Goal: Transaction & Acquisition: Download file/media

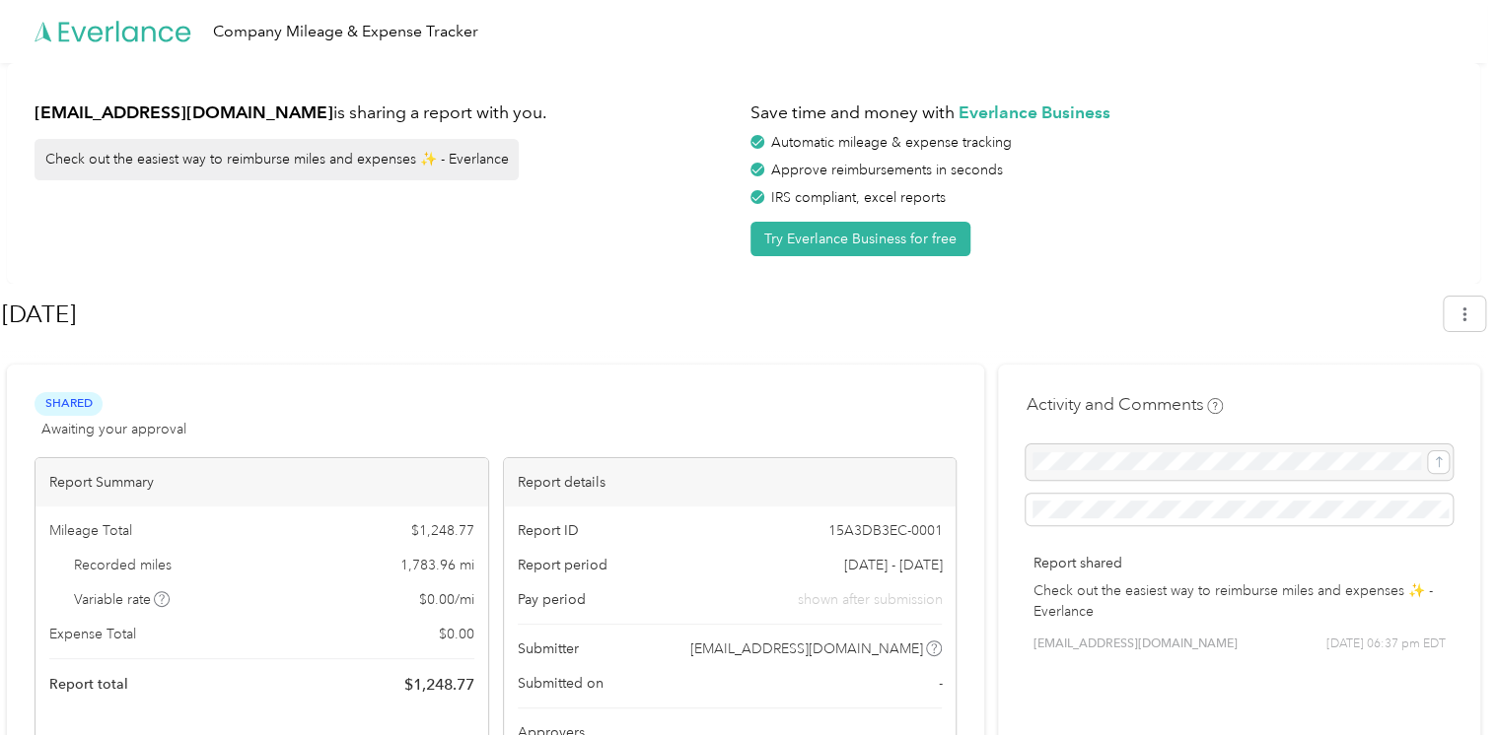
click at [1442, 67] on div "[EMAIL_ADDRESS][DOMAIN_NAME] is sharing a report with you. Check out the easies…" at bounding box center [743, 173] width 1473 height 221
click at [1471, 319] on icon "button" at bounding box center [1464, 315] width 14 height 14
click at [1428, 396] on span "Download" at bounding box center [1417, 406] width 65 height 21
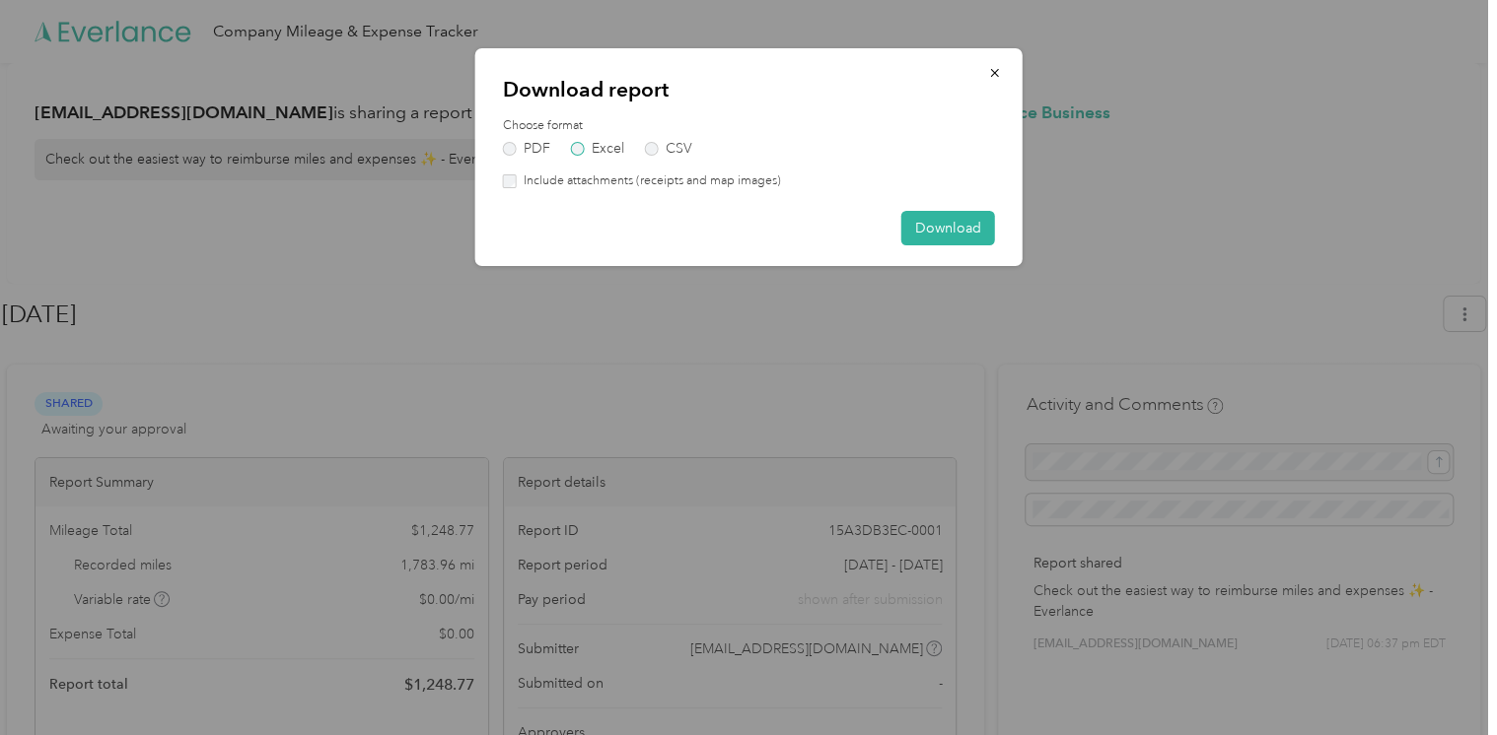
click at [588, 154] on label "Excel" at bounding box center [597, 149] width 53 height 14
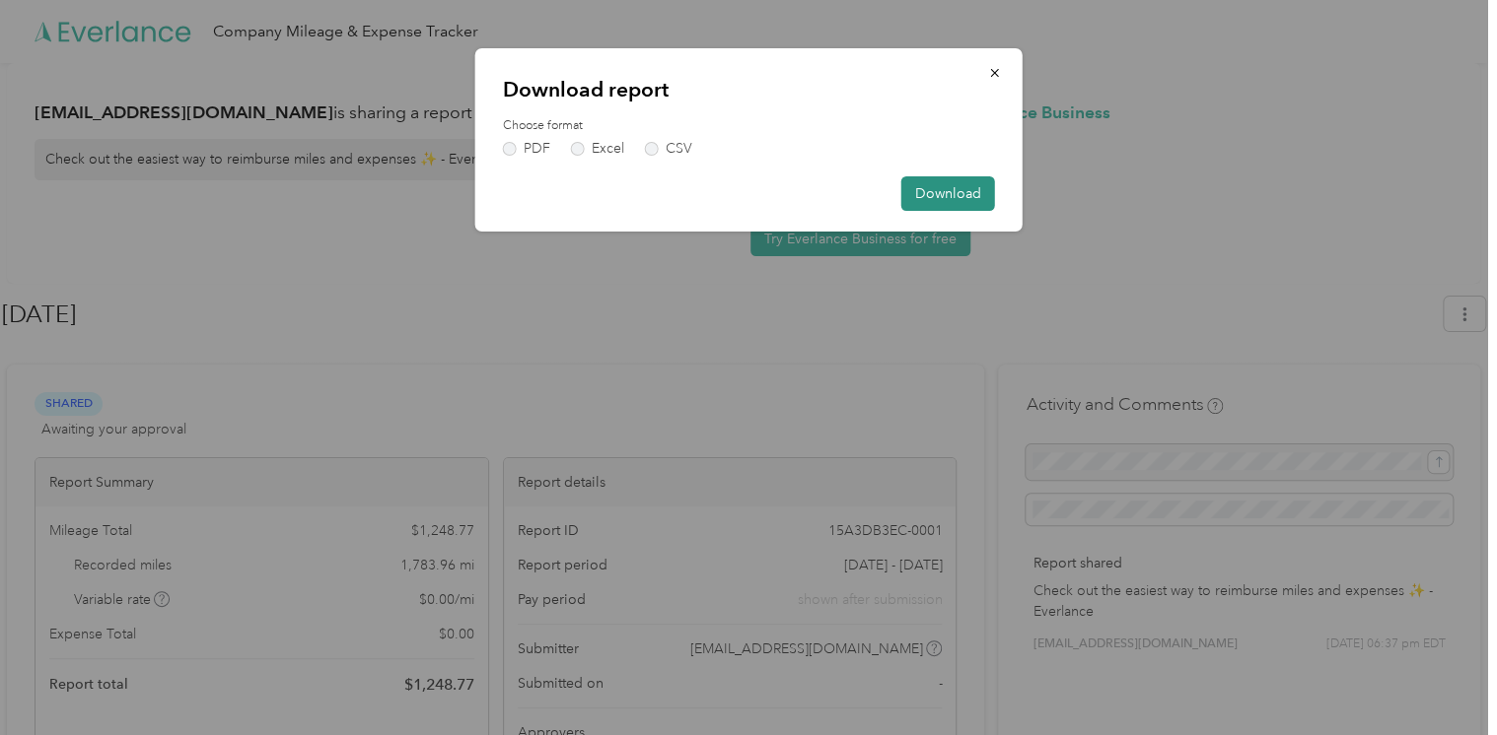
click at [960, 195] on button "Download" at bounding box center [948, 193] width 94 height 35
